Goal: Transaction & Acquisition: Download file/media

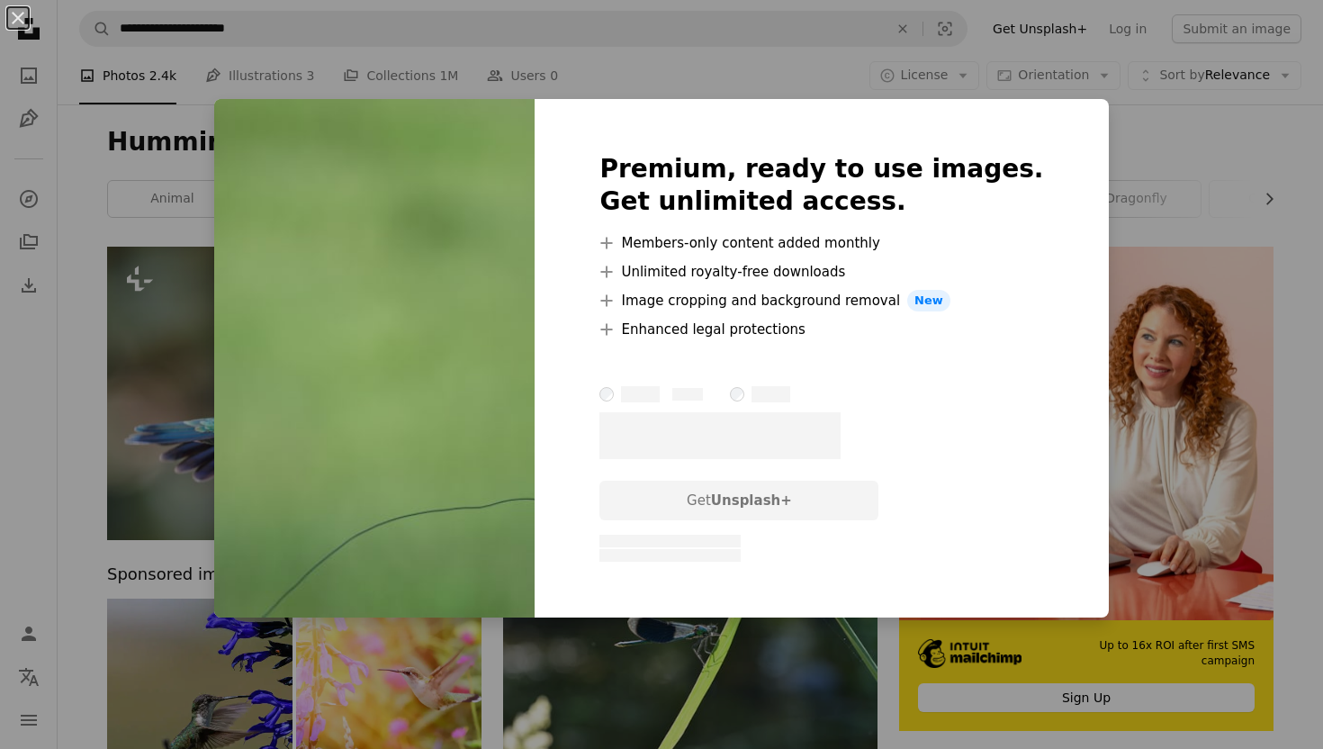
scroll to position [1813, 0]
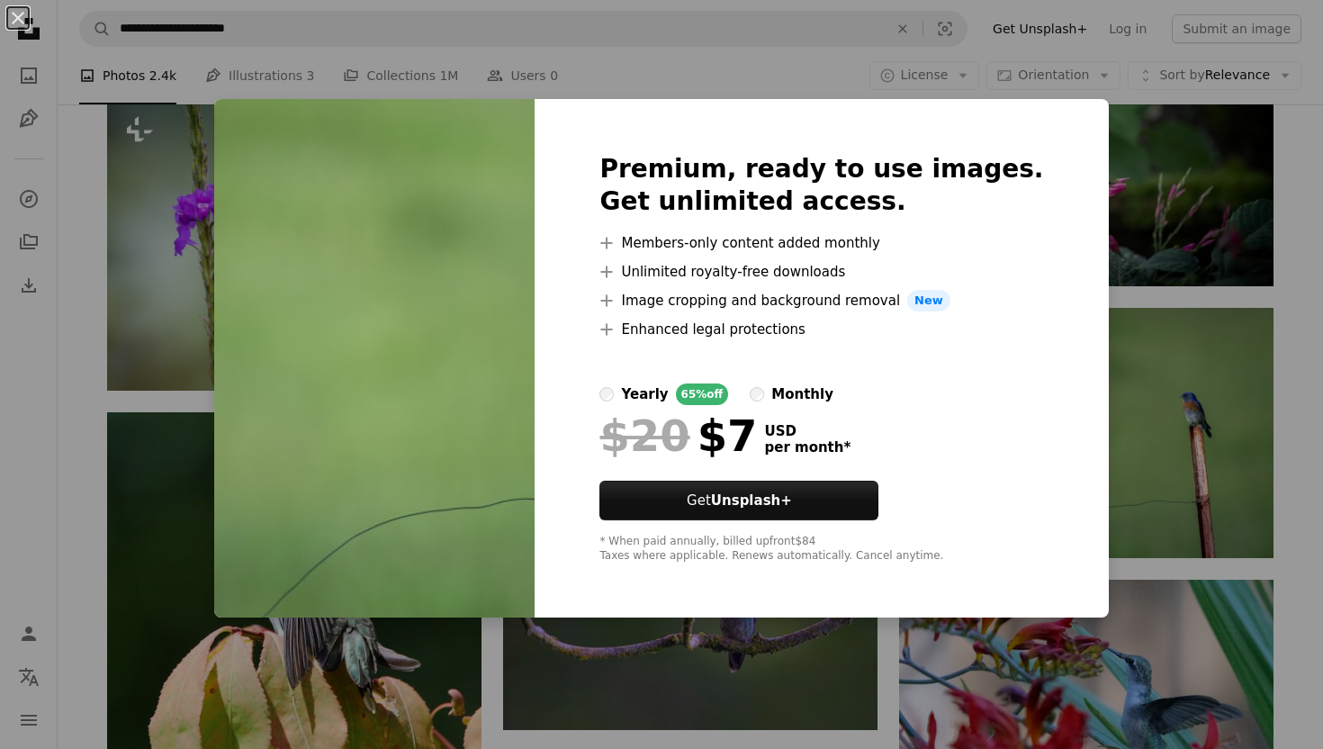
click at [1293, 142] on div "An X shape Premium, ready to use images. Get unlimited access. A plus sign Memb…" at bounding box center [661, 374] width 1323 height 749
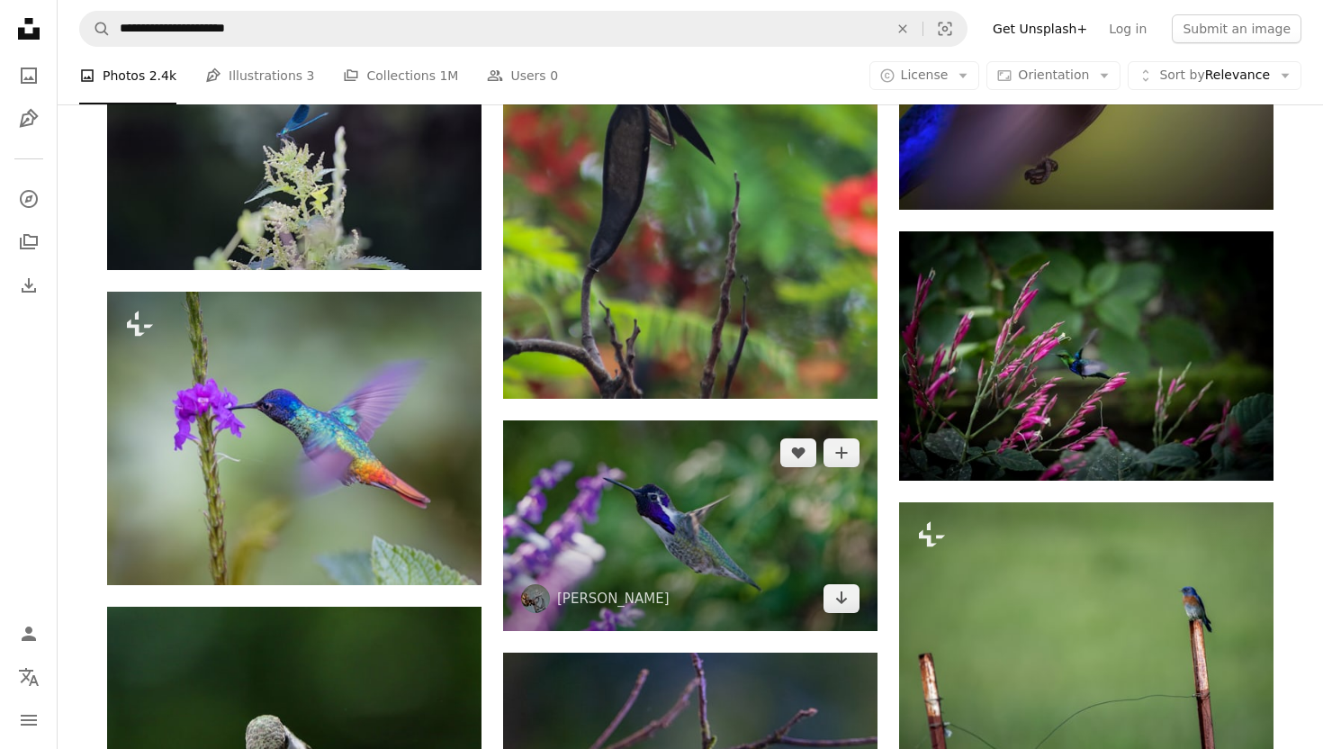
scroll to position [1525, 0]
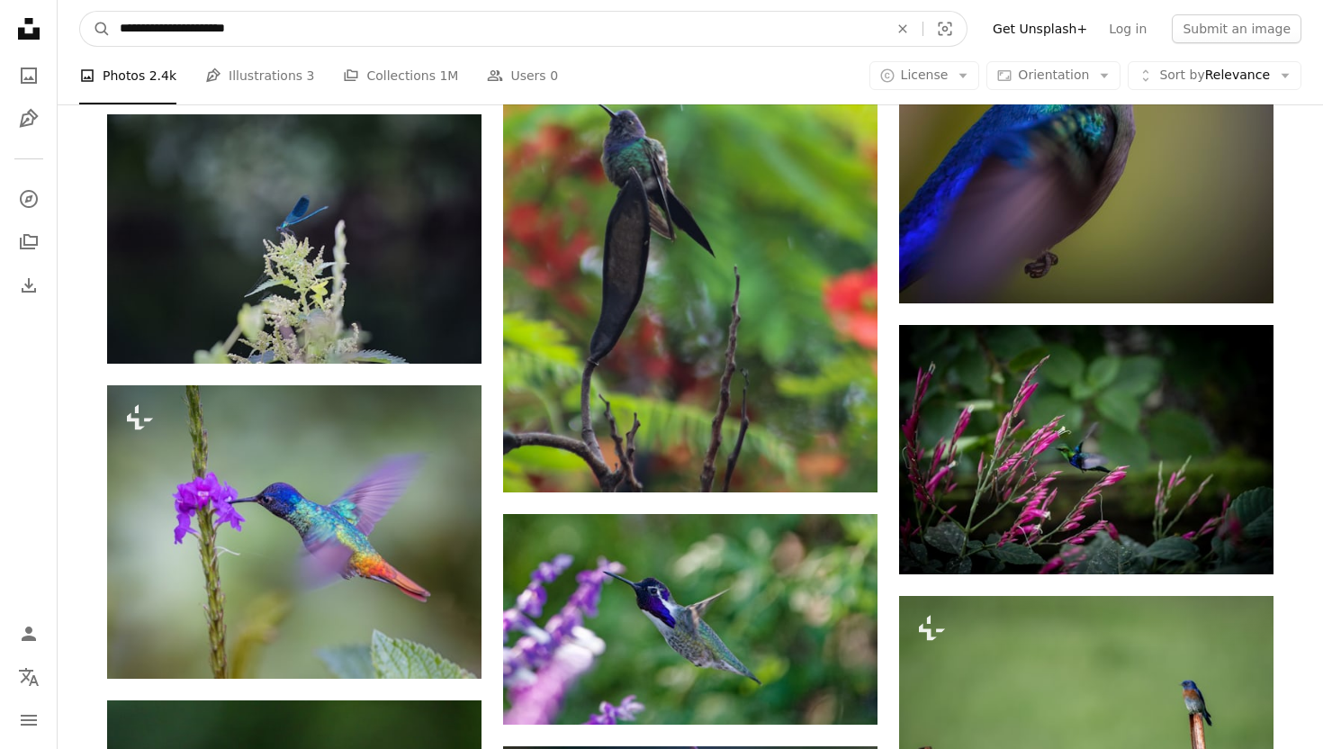
click at [266, 30] on input "**********" at bounding box center [497, 29] width 772 height 34
type input "**********"
click button "A magnifying glass" at bounding box center [95, 29] width 31 height 34
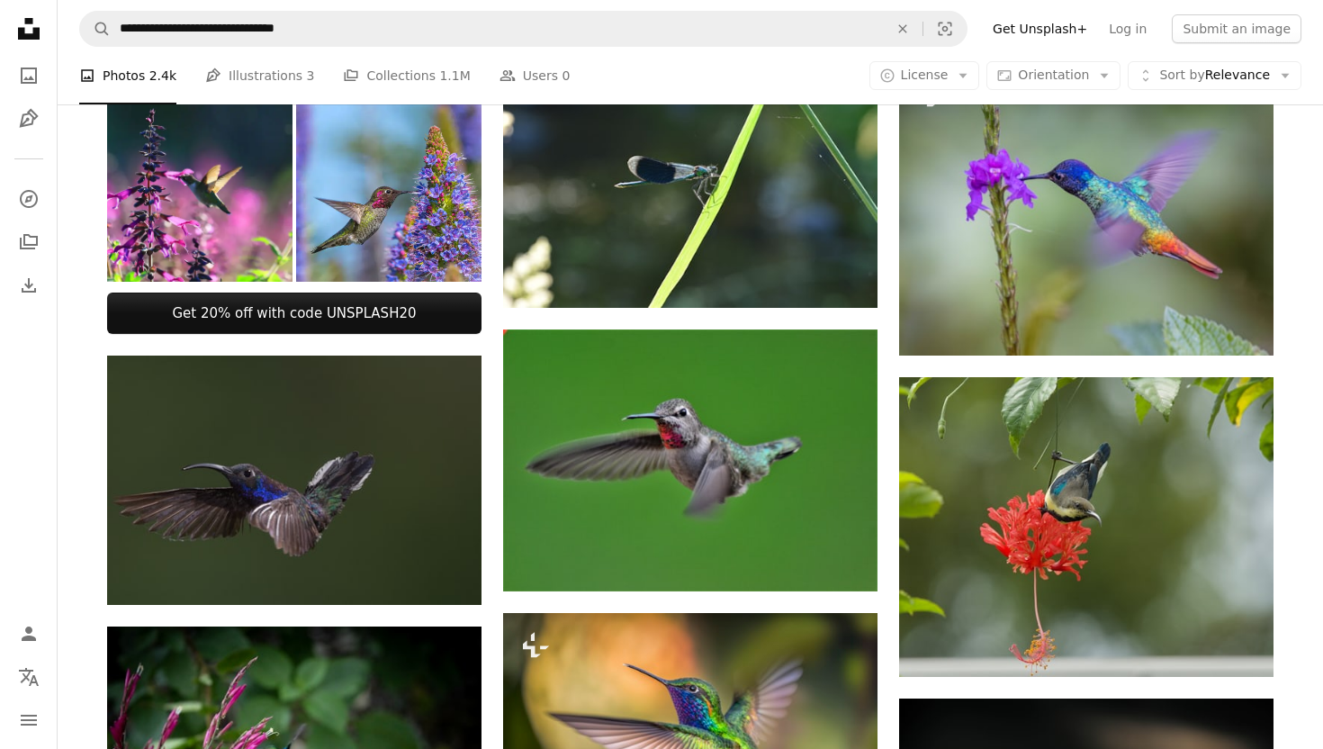
scroll to position [420, 0]
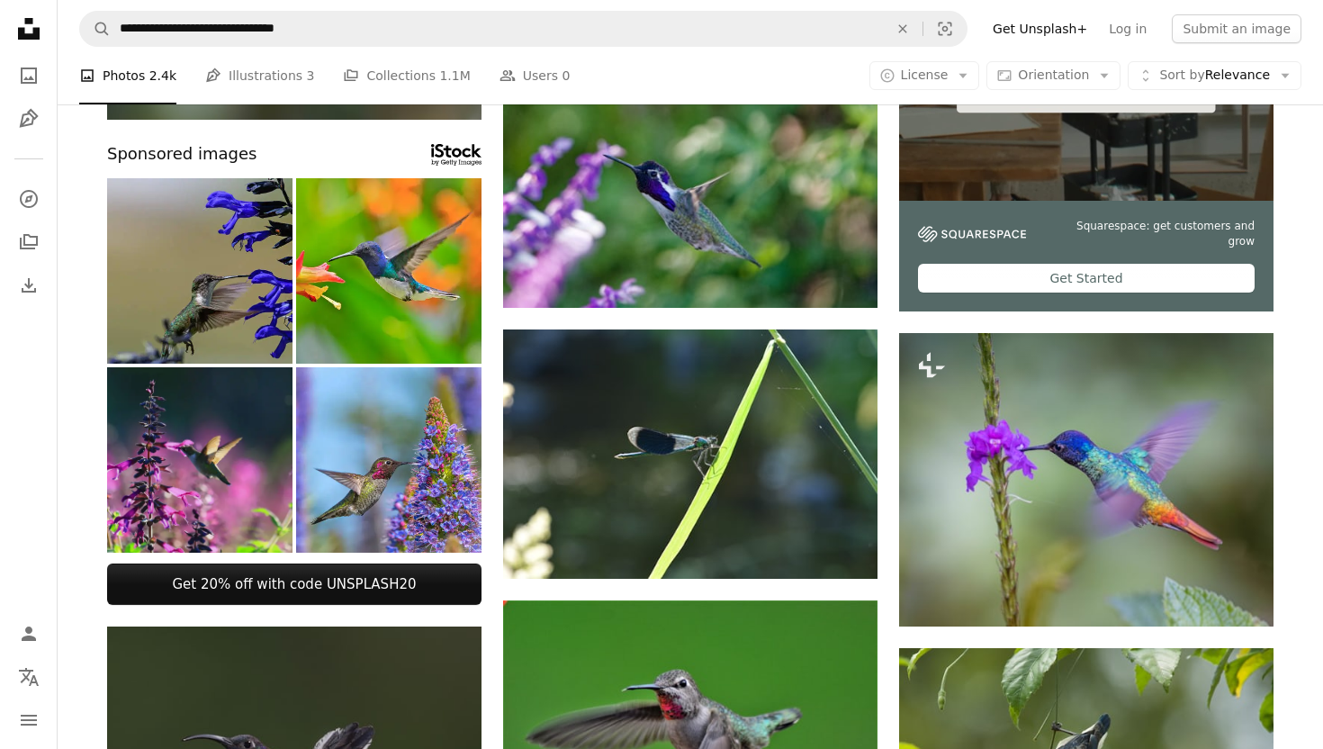
click at [179, 429] on img at bounding box center [199, 459] width 185 height 185
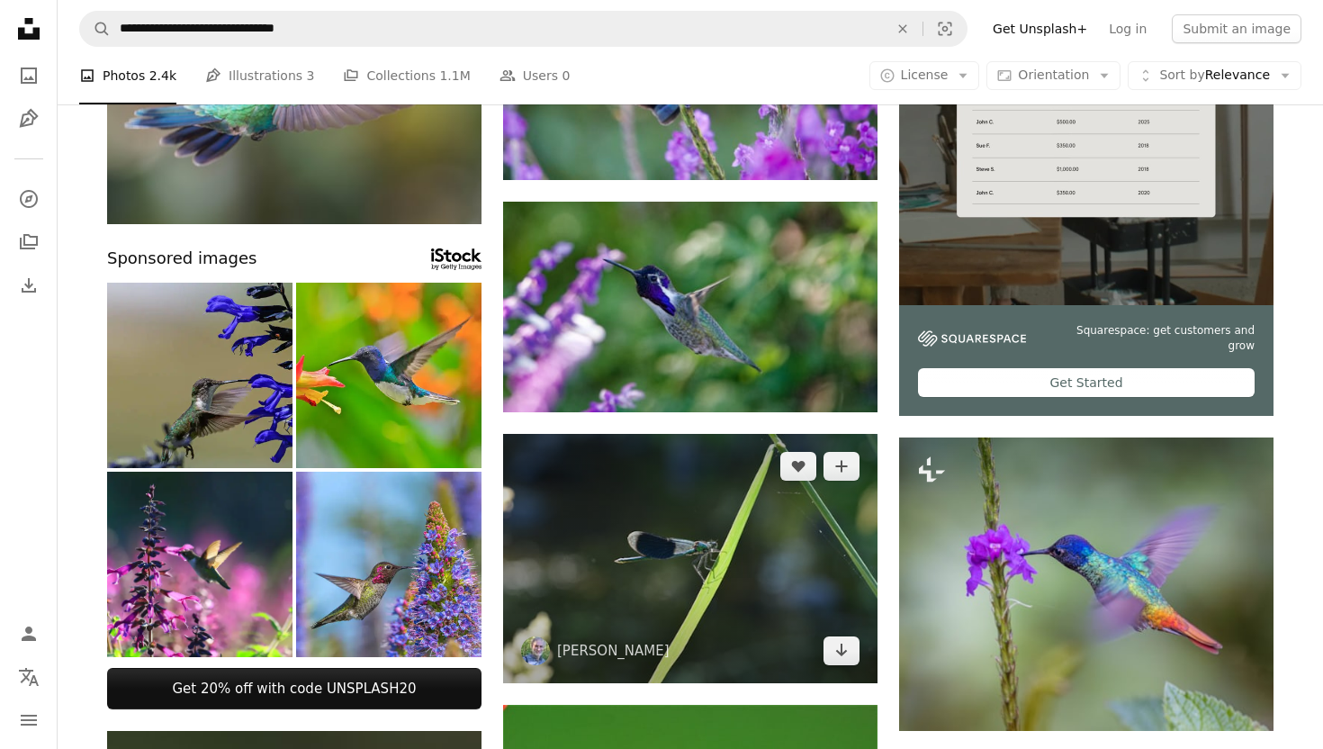
scroll to position [265, 0]
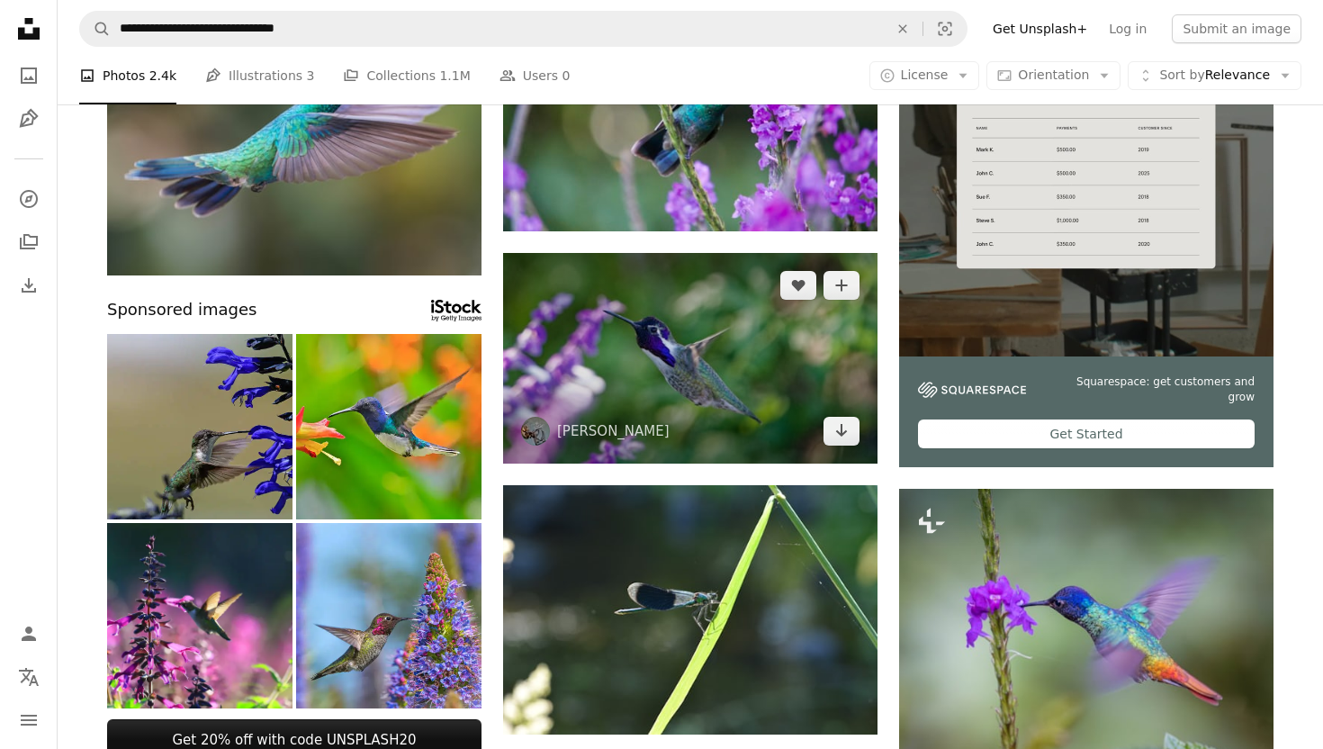
click at [713, 384] on img at bounding box center [690, 358] width 374 height 211
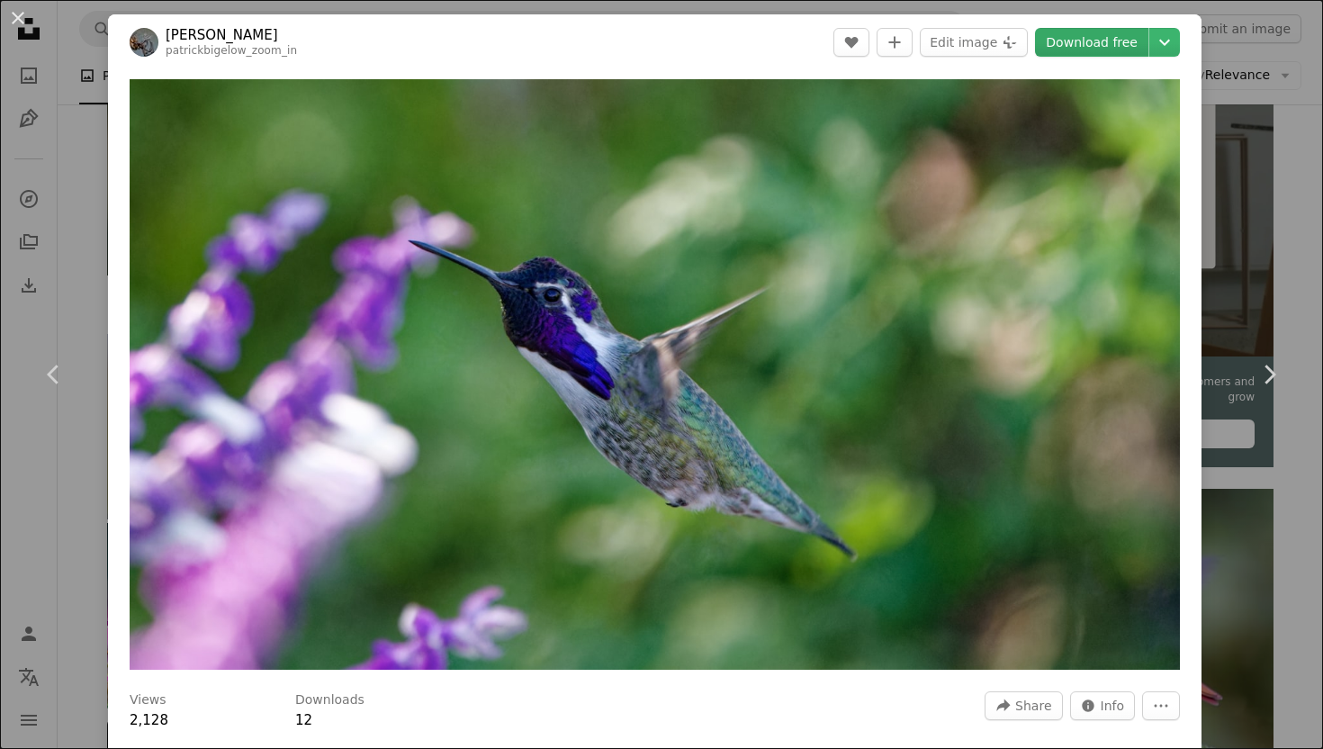
click at [1131, 35] on link "Download free" at bounding box center [1091, 42] width 113 height 29
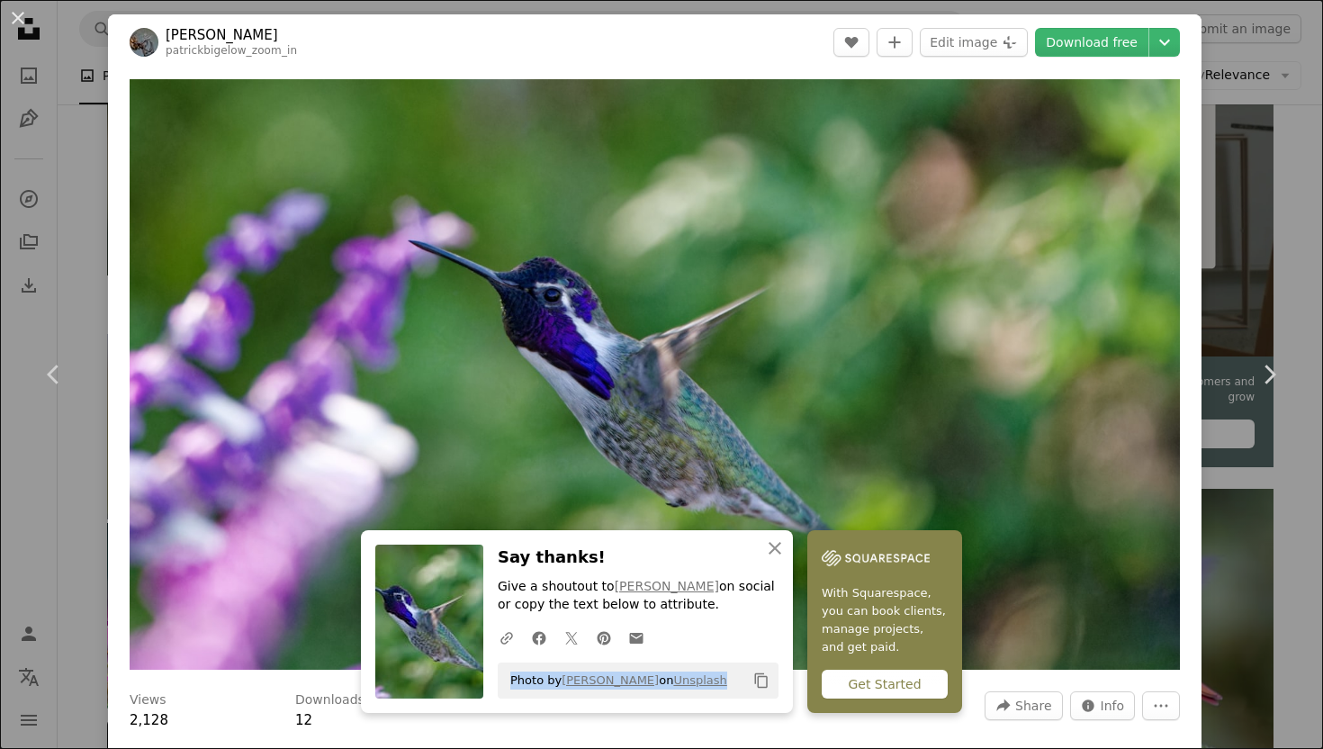
drag, startPoint x: 721, startPoint y: 677, endPoint x: 506, endPoint y: 678, distance: 215.1
click at [506, 678] on div "Photo by [PERSON_NAME] on Unsplash Copy content" at bounding box center [638, 680] width 281 height 36
copy span "Photo by [PERSON_NAME] on Unsplash"
click at [772, 551] on icon "button" at bounding box center [775, 548] width 13 height 13
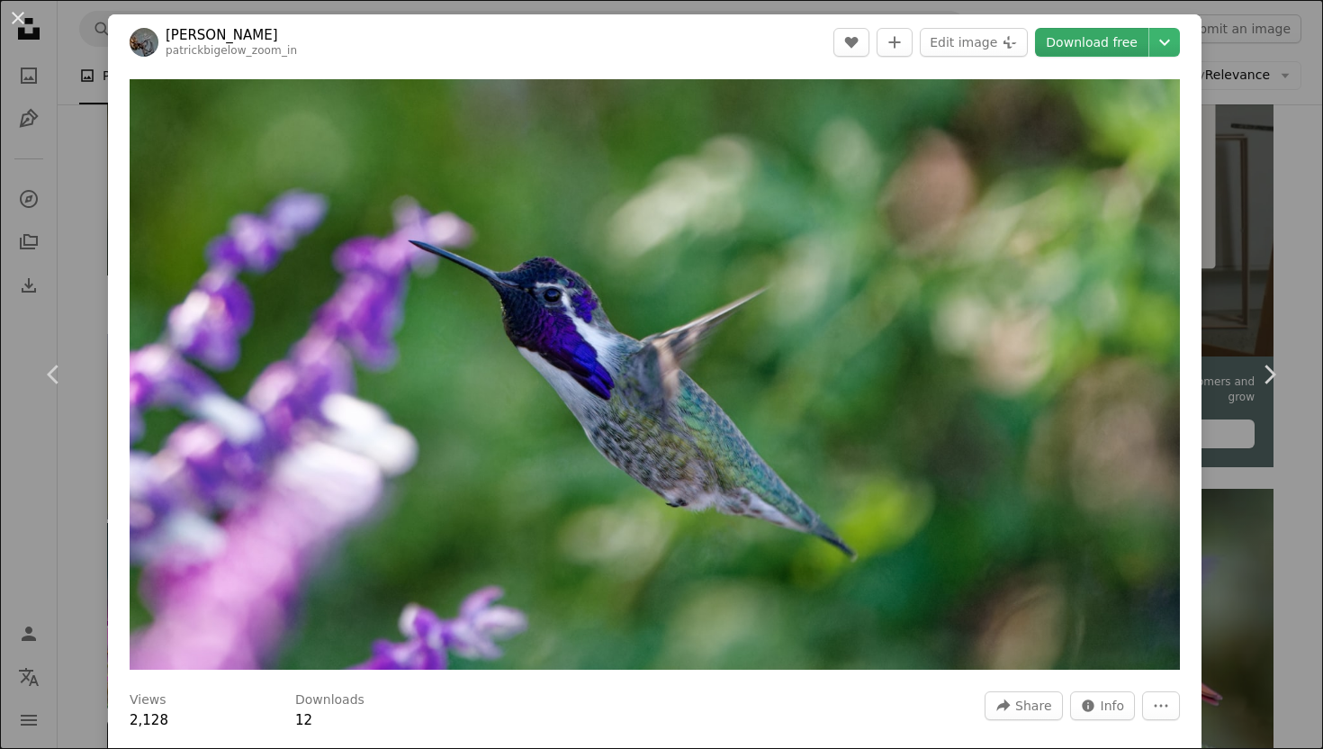
click at [1142, 41] on link "Download free" at bounding box center [1091, 42] width 113 height 29
